Goal: Use online tool/utility: Use online tool/utility

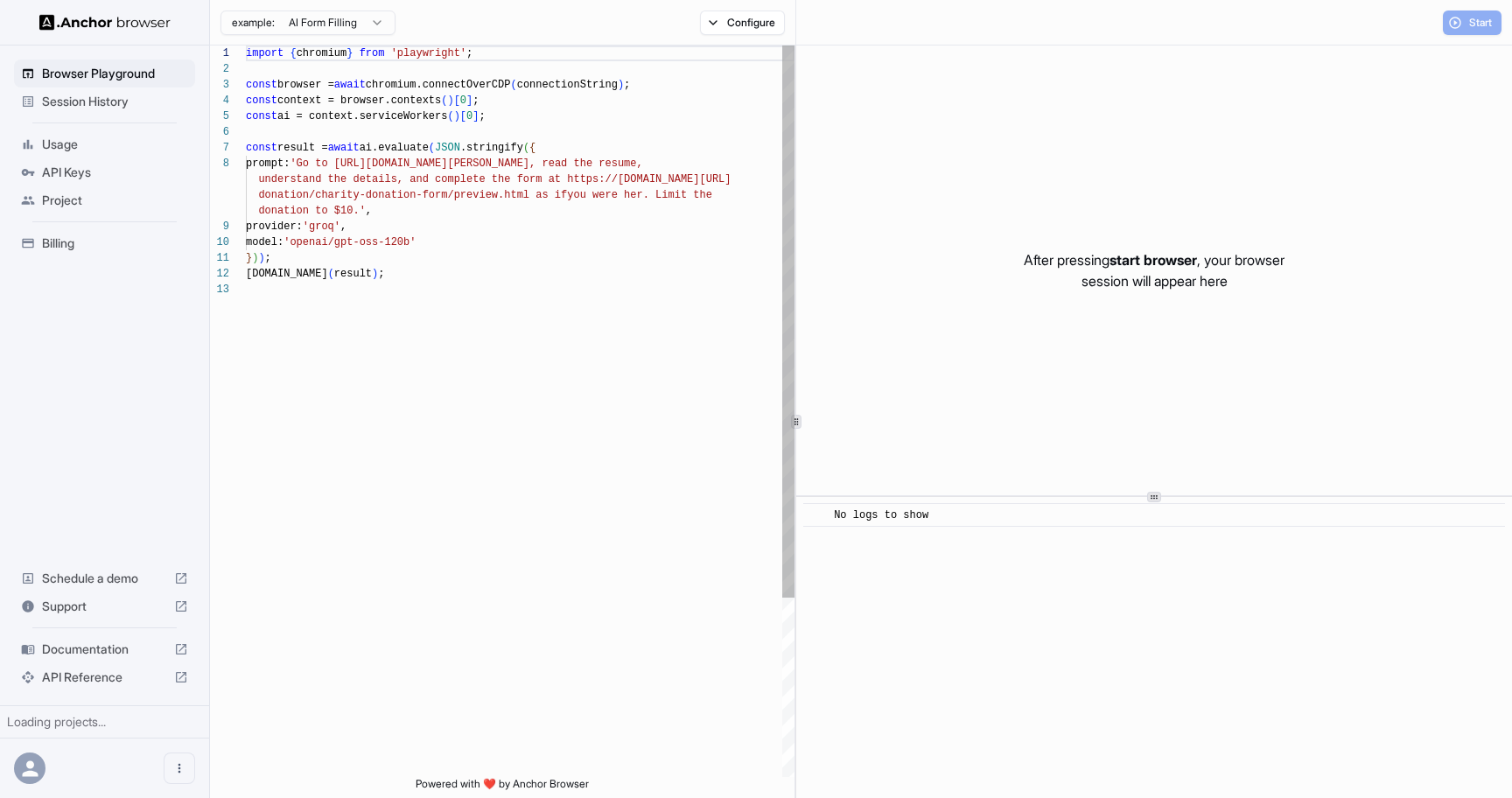
scroll to position [110, 0]
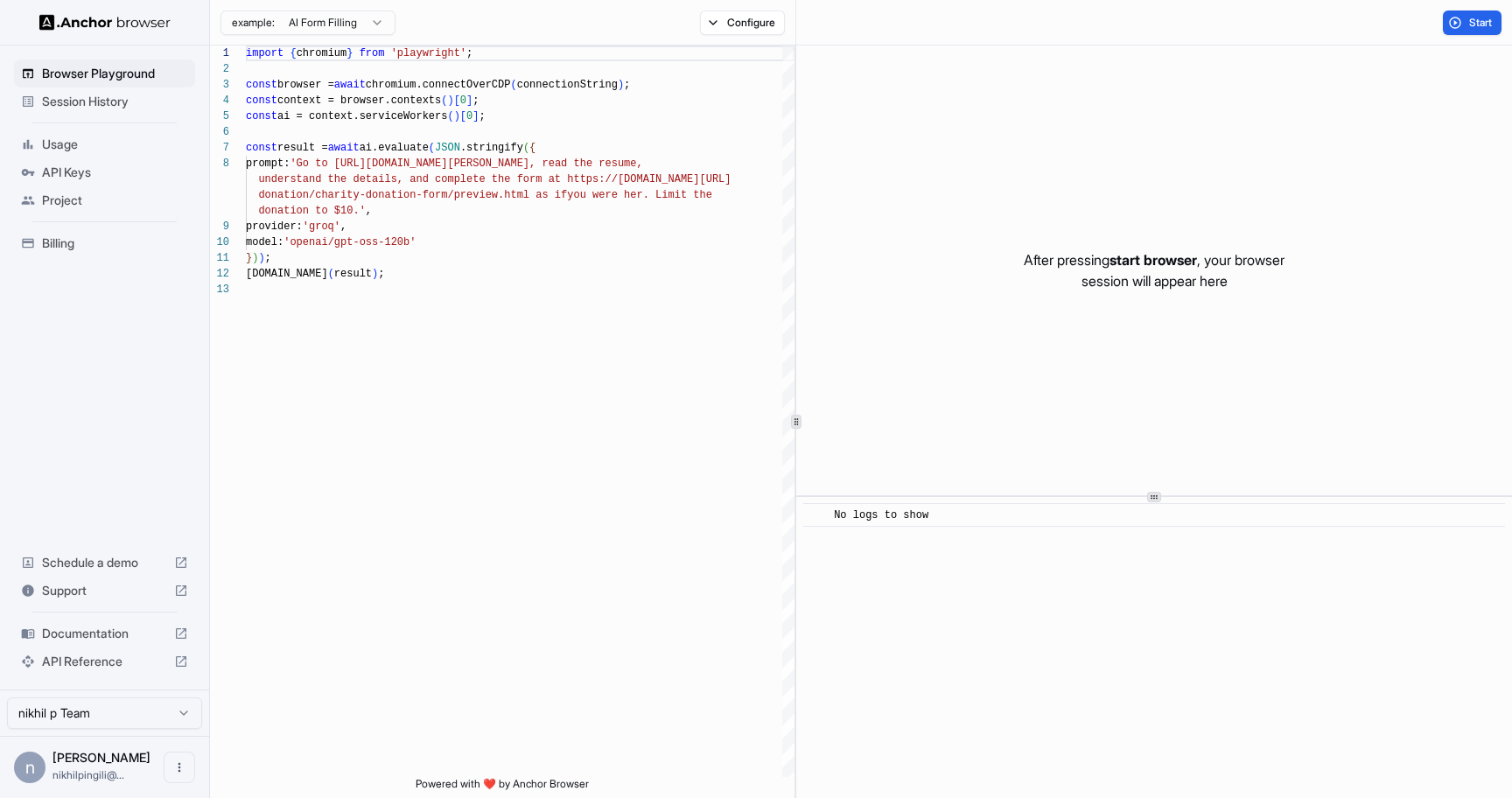
click at [1060, 552] on div "​ No logs to show" at bounding box center [1154, 648] width 715 height 301
click at [1475, 24] on span "Start" at bounding box center [1481, 22] width 25 height 14
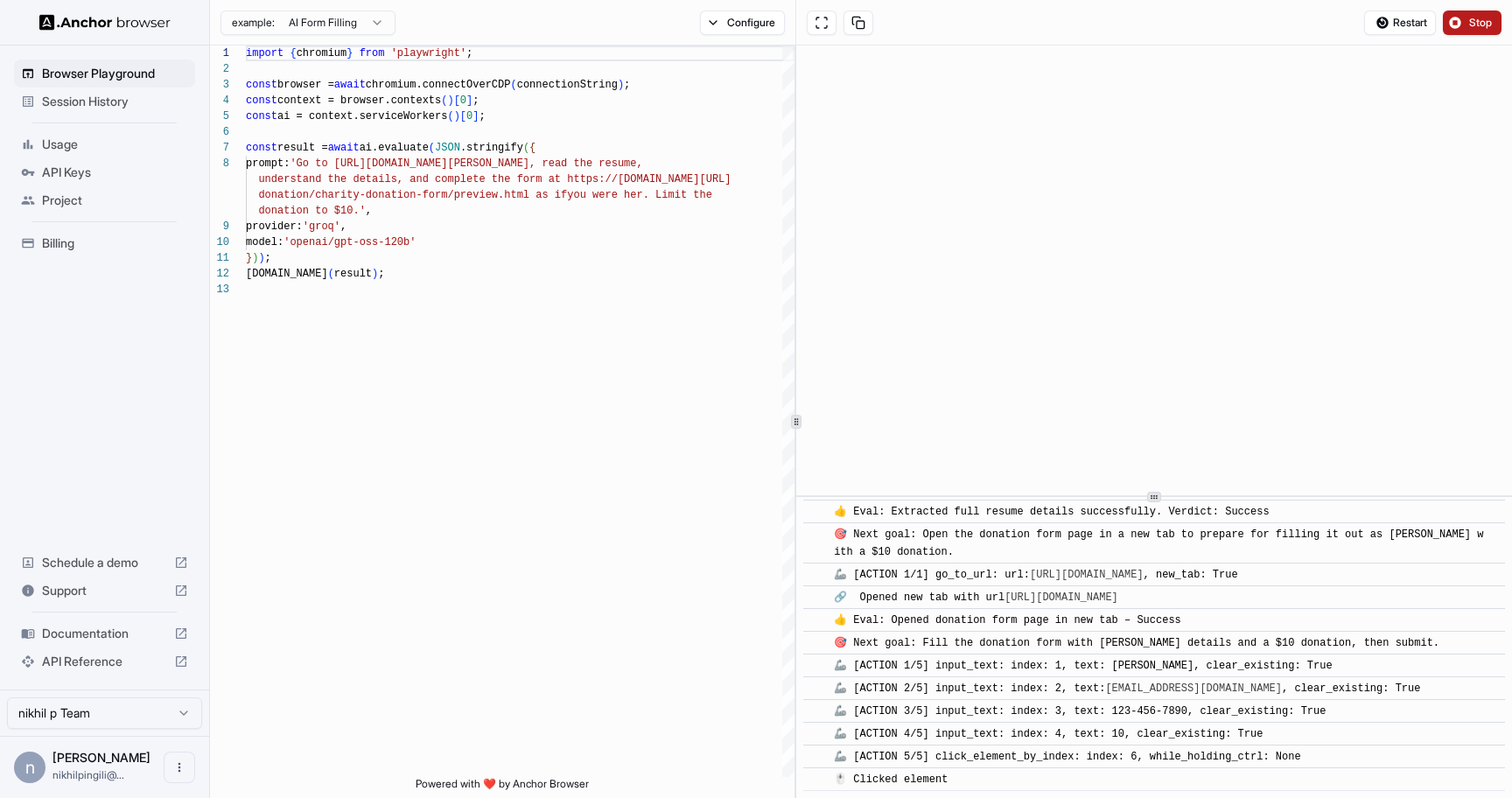
scroll to position [903, 0]
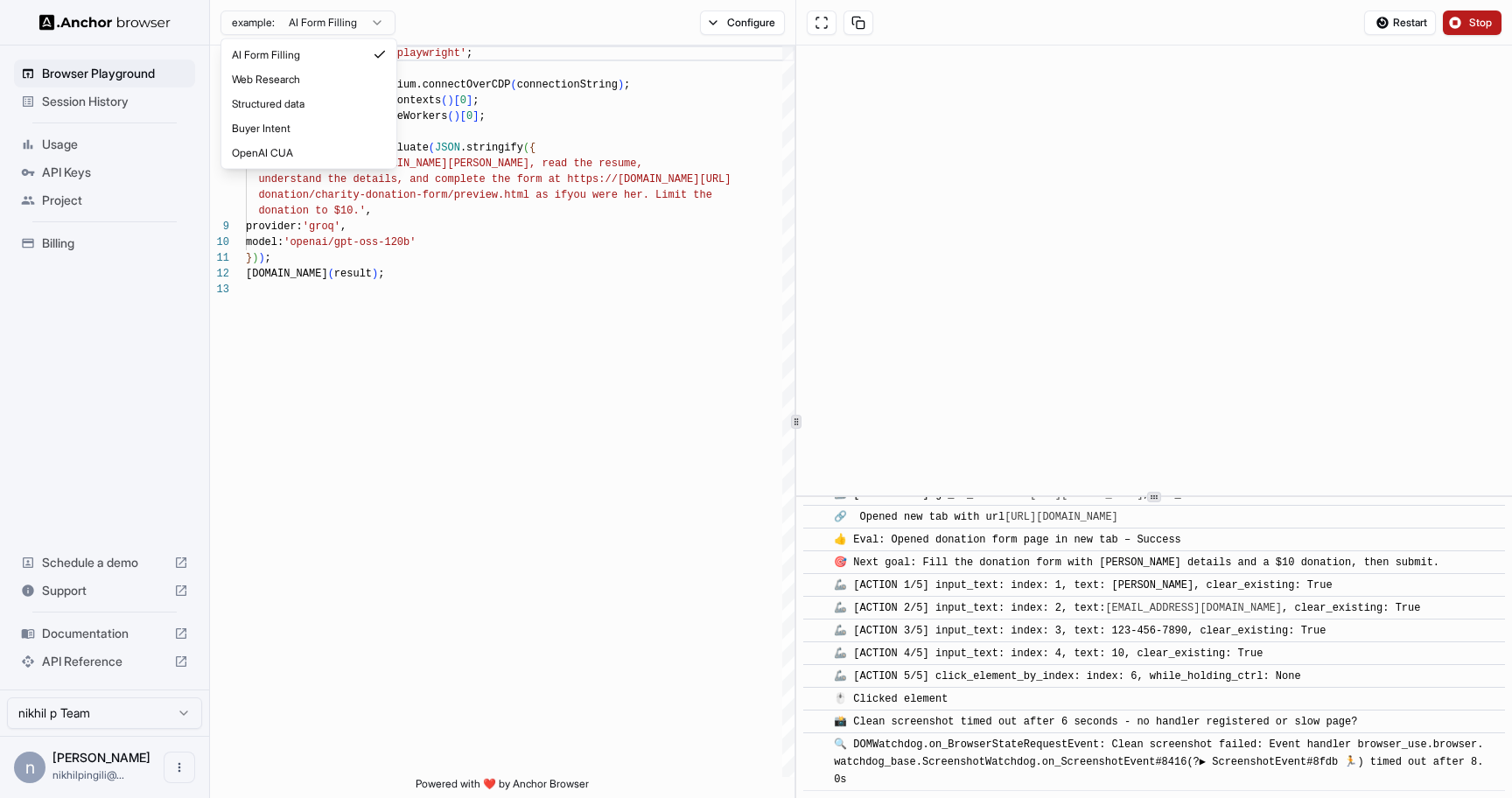
click at [333, 24] on html "Browser Playground Session History Usage API Keys Project Billing Schedule a de…" at bounding box center [756, 399] width 1512 height 798
type textarea "**********"
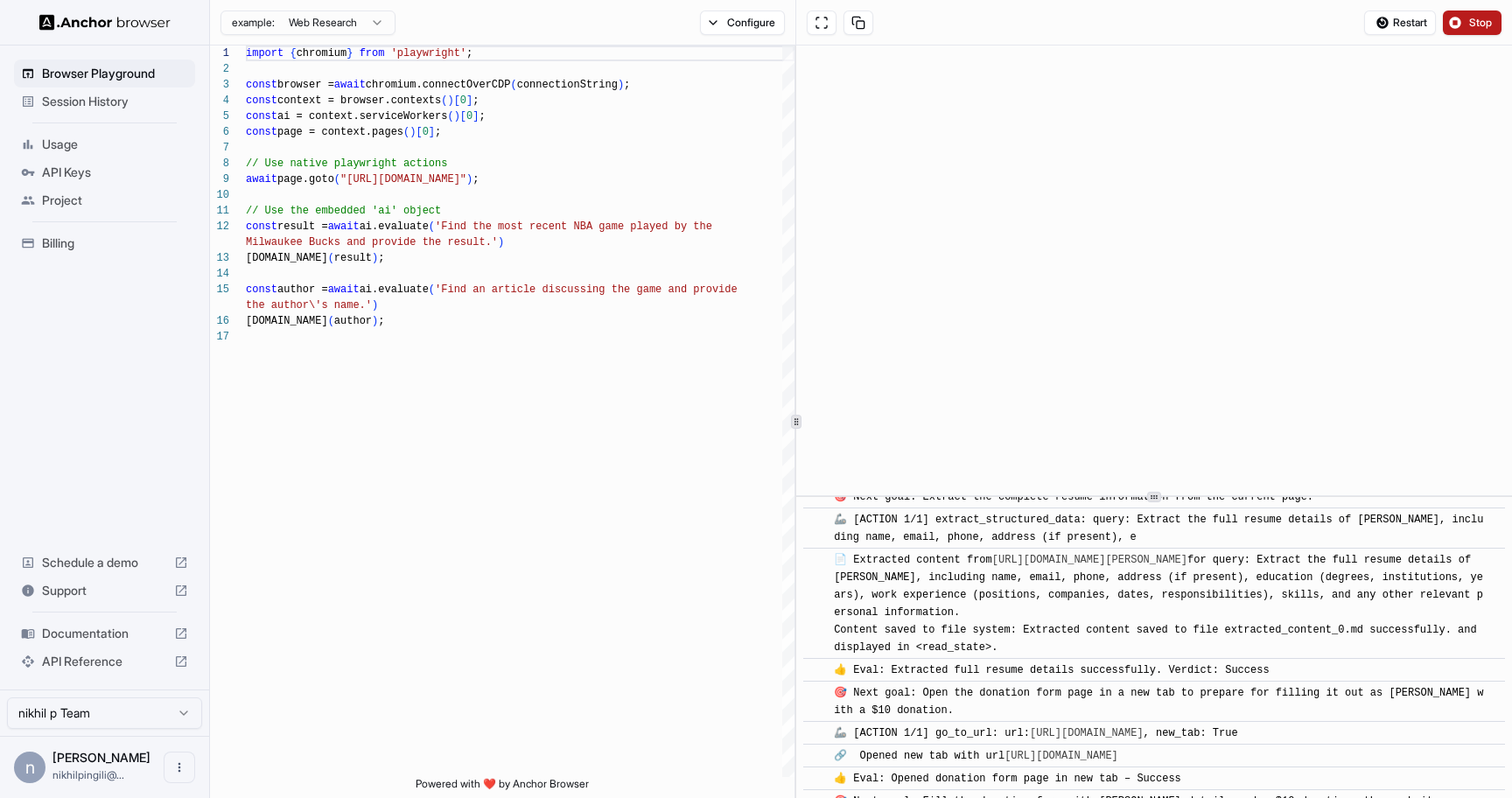
scroll to position [629, 0]
click at [127, 107] on span "Session History" at bounding box center [115, 101] width 146 height 17
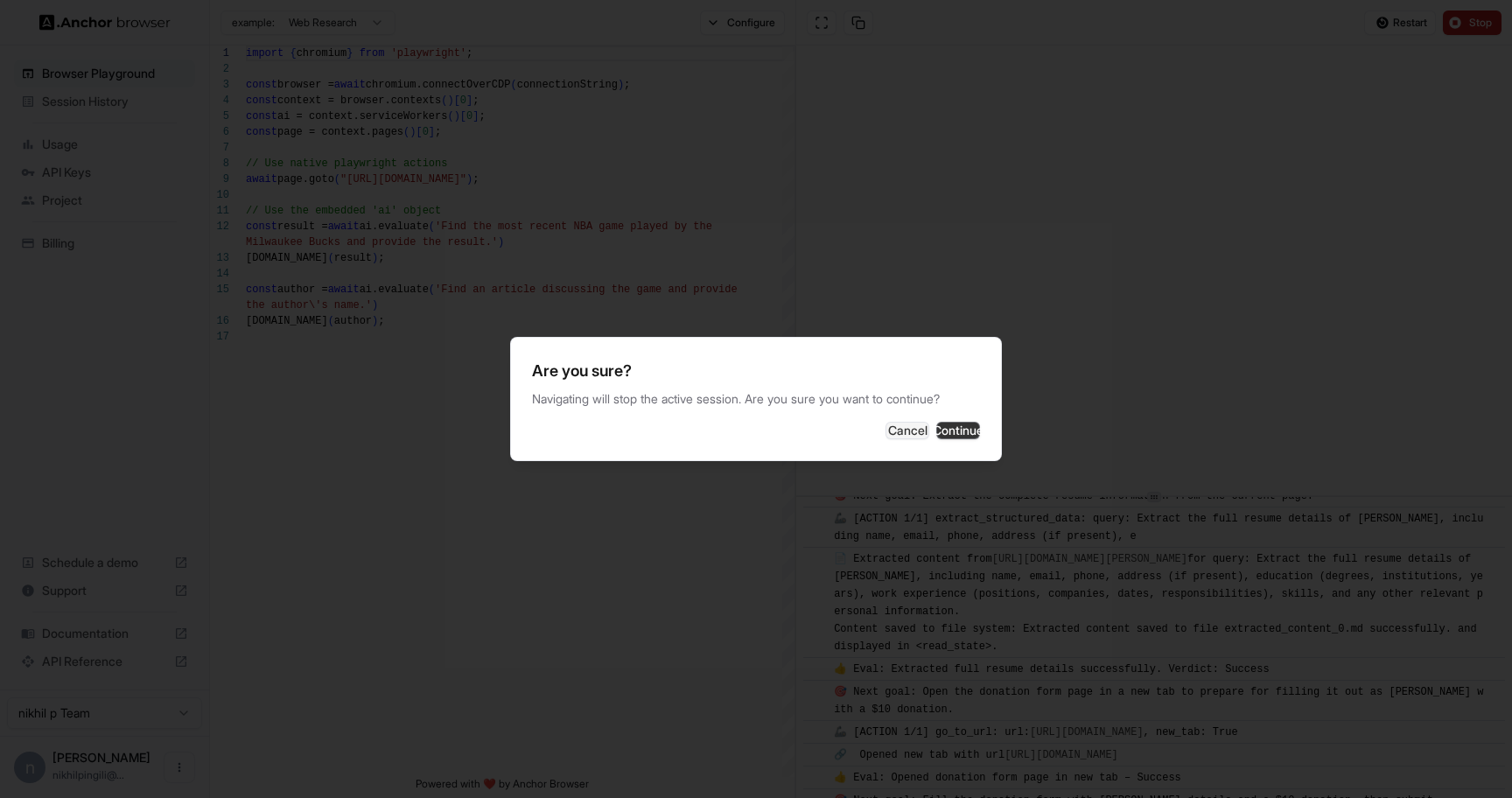
click at [936, 436] on button "Continue" at bounding box center [958, 430] width 44 height 17
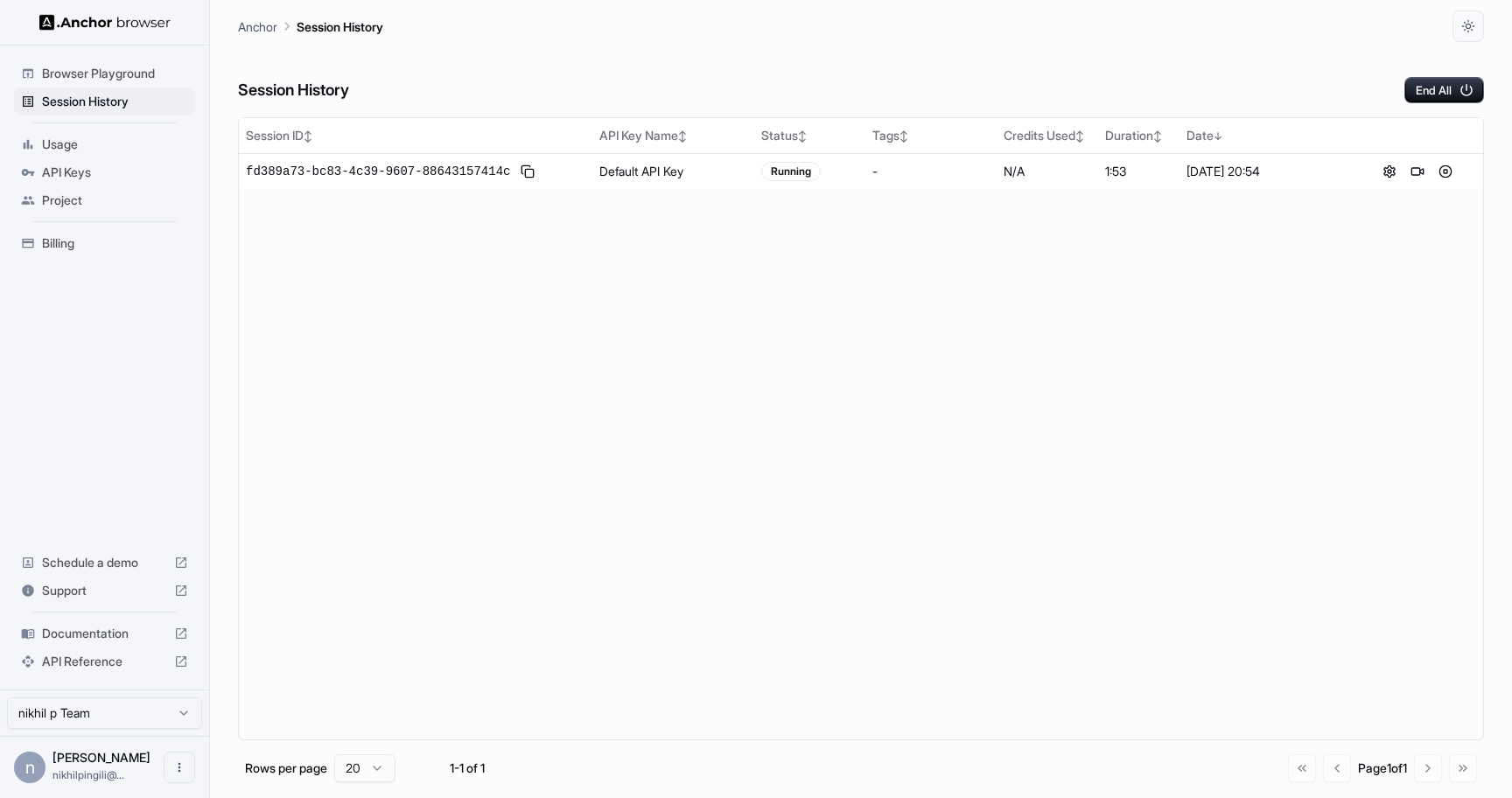
click at [179, 634] on icon at bounding box center [181, 633] width 14 height 14
